Goal: Task Accomplishment & Management: Manage account settings

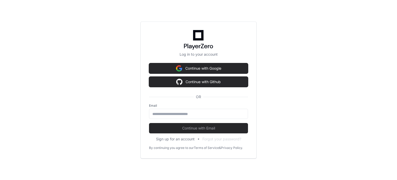
scroll to position [0, 0]
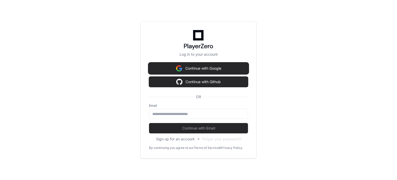
click at [195, 65] on button "Continue with Google" at bounding box center [198, 68] width 99 height 10
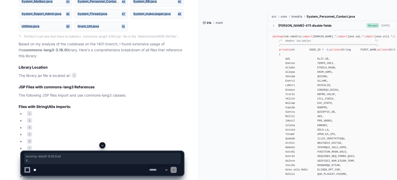
scroll to position [416, 0]
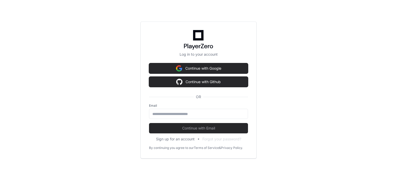
click at [205, 64] on button "Continue with Google" at bounding box center [198, 68] width 99 height 10
